Goal: Check status: Check status

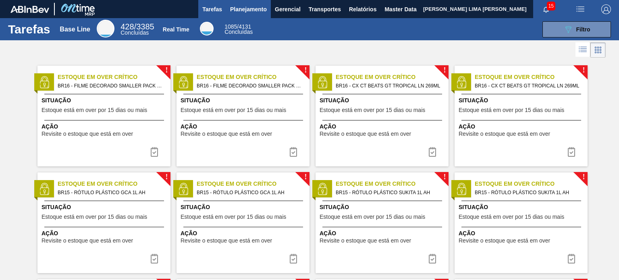
click at [245, 11] on span "Planejamento" at bounding box center [248, 9] width 37 height 10
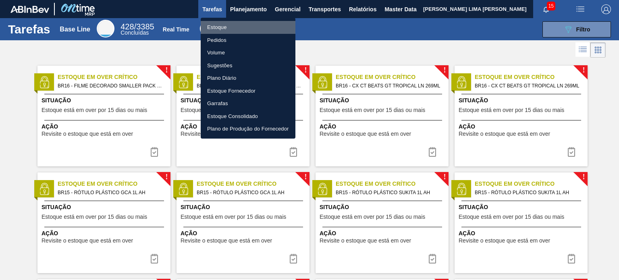
click at [244, 23] on li "Estoque" at bounding box center [248, 27] width 95 height 13
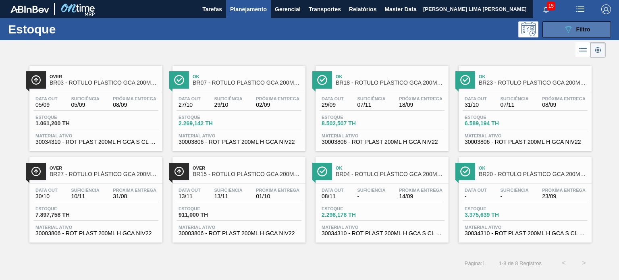
click at [586, 31] on span "Filtro" at bounding box center [583, 29] width 14 height 6
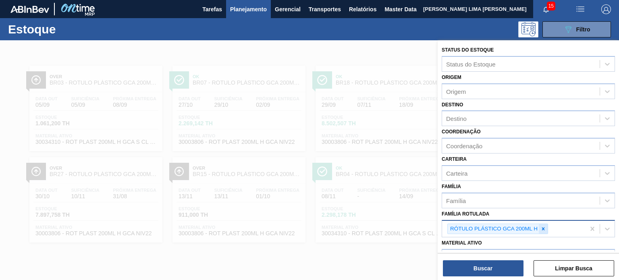
click at [546, 228] on div "RÓTULO PLÁSTICO GCA 200ML H" at bounding box center [497, 228] width 101 height 11
click at [545, 228] on icon at bounding box center [543, 229] width 6 height 6
drag, startPoint x: 545, startPoint y: 228, endPoint x: 536, endPoint y: 226, distance: 9.8
click at [536, 226] on div "Família Rotulada" at bounding box center [520, 228] width 157 height 12
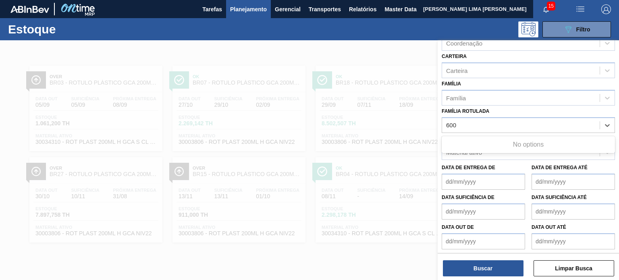
scroll to position [106, 0]
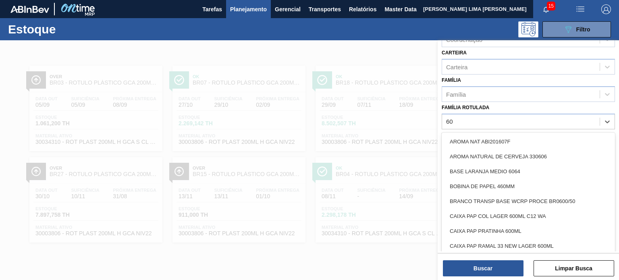
type Rotulada "6"
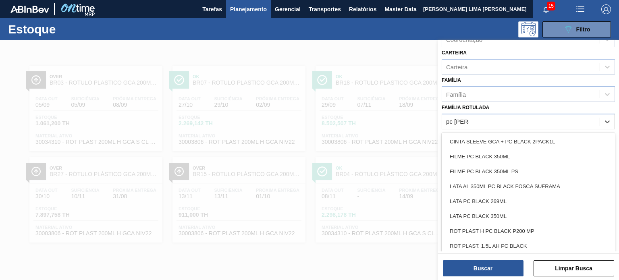
type Rotulada "pc [PERSON_NAME]"
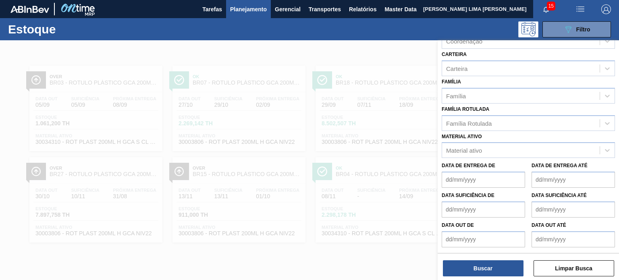
scroll to position [103, 0]
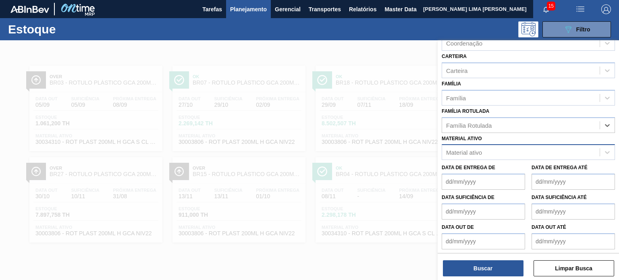
click at [469, 151] on div "Material ativo" at bounding box center [464, 152] width 36 height 7
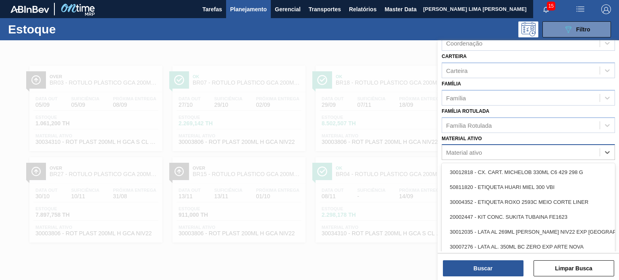
paste ativo "30031914"
type ativo "30031914"
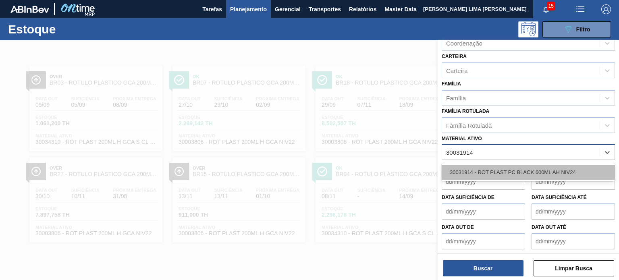
click at [478, 169] on div "30031914 - ROT PLAST PC BLACK 600ML AH NIV24" at bounding box center [527, 172] width 173 height 15
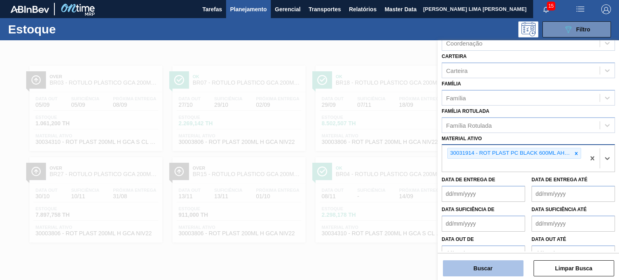
click at [482, 269] on button "Buscar" at bounding box center [483, 268] width 81 height 16
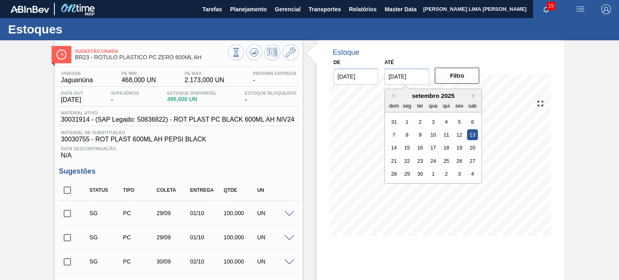
drag, startPoint x: 419, startPoint y: 74, endPoint x: 425, endPoint y: 78, distance: 7.8
click at [419, 74] on input "13/09/2025" at bounding box center [406, 76] width 45 height 16
click at [473, 95] on button "Next Month" at bounding box center [475, 96] width 6 height 6
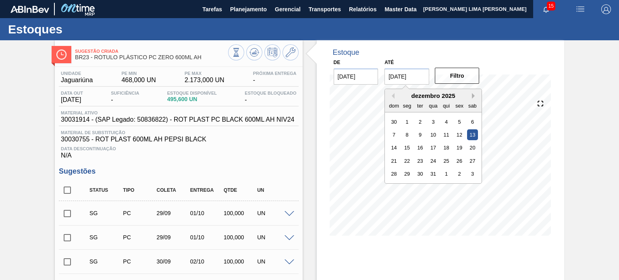
click at [472, 97] on button "Next Month" at bounding box center [475, 96] width 6 height 6
click at [472, 174] on div "31" at bounding box center [472, 173] width 11 height 11
type input "31/01/2026"
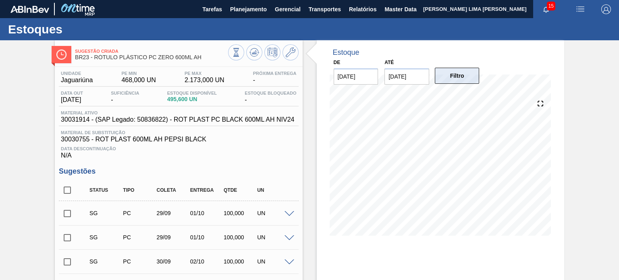
click at [453, 82] on button "Filtro" at bounding box center [456, 76] width 45 height 16
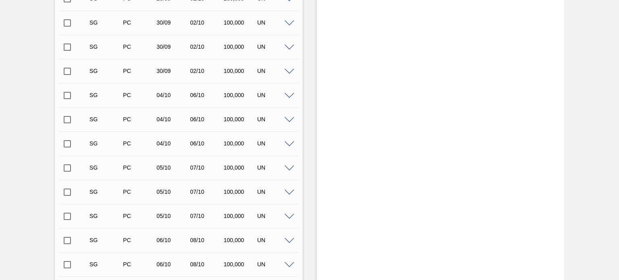
scroll to position [37, 0]
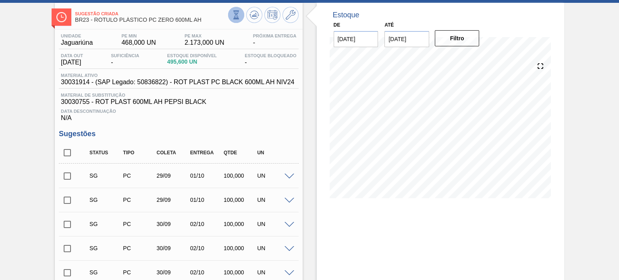
click at [238, 18] on icon at bounding box center [236, 14] width 9 height 9
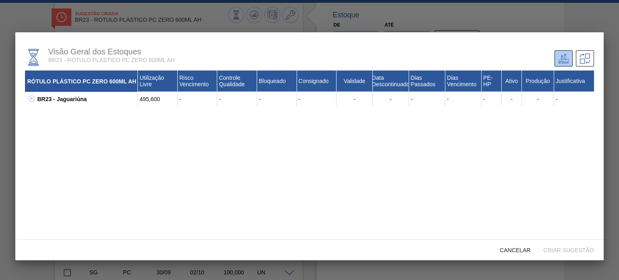
click at [33, 97] on icon at bounding box center [32, 98] width 6 height 6
